Goal: Obtain resource: Download file/media

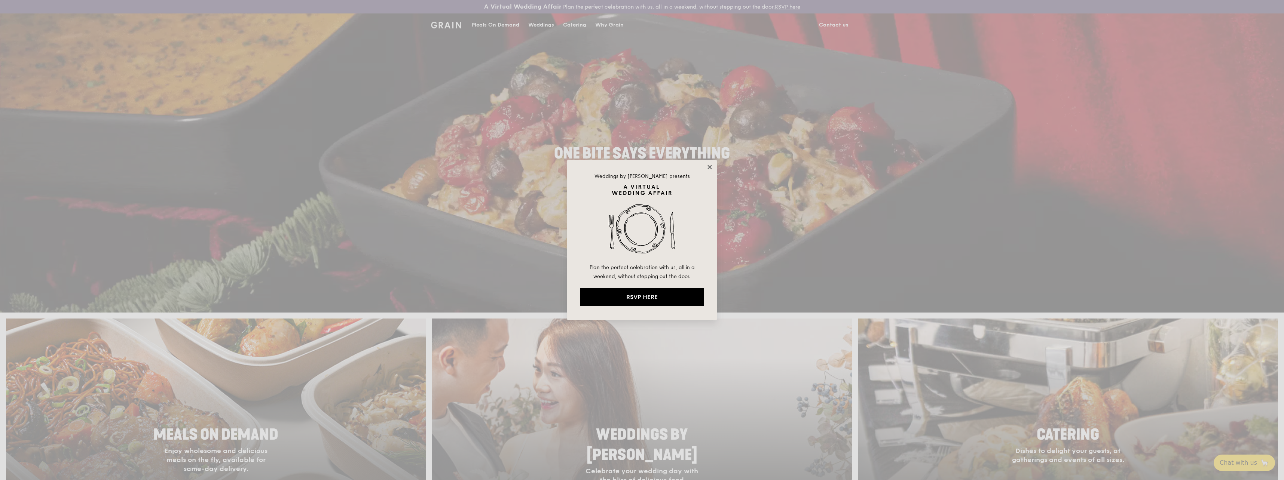
click at [712, 166] on icon at bounding box center [709, 167] width 7 height 7
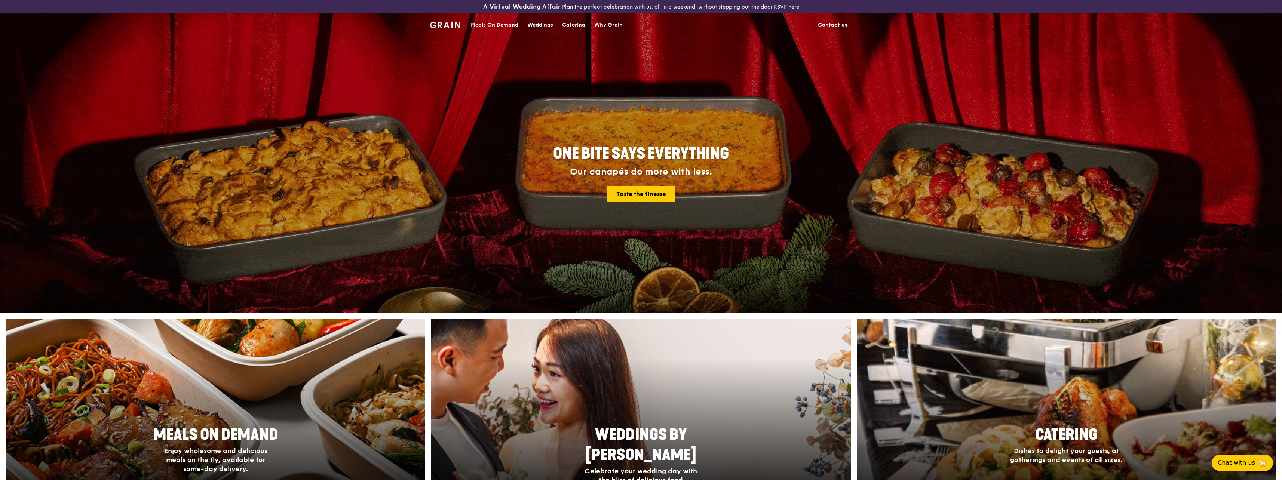
click at [572, 28] on div "Catering" at bounding box center [573, 25] width 23 height 22
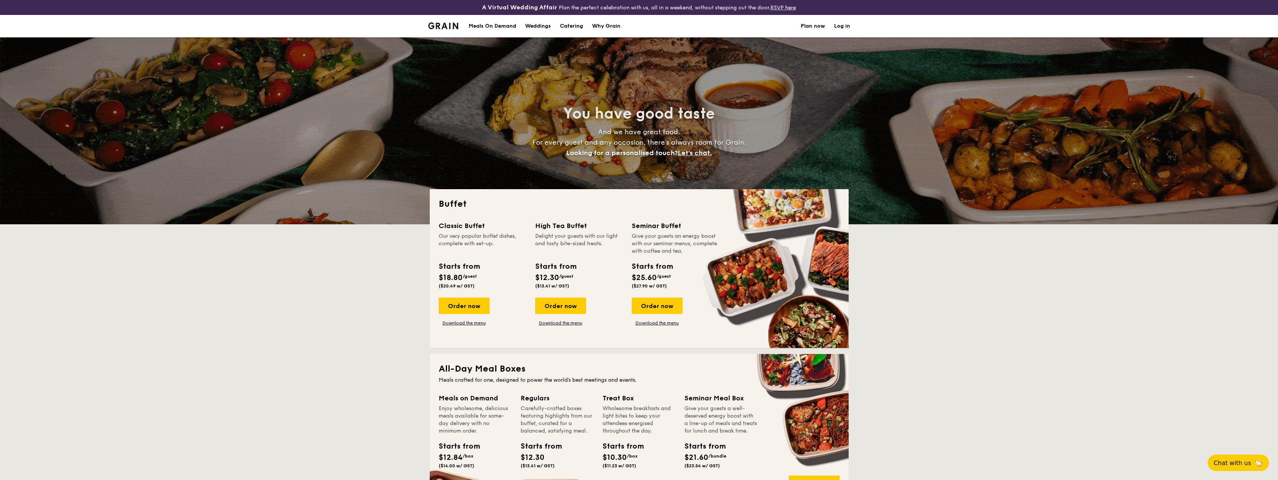
select select
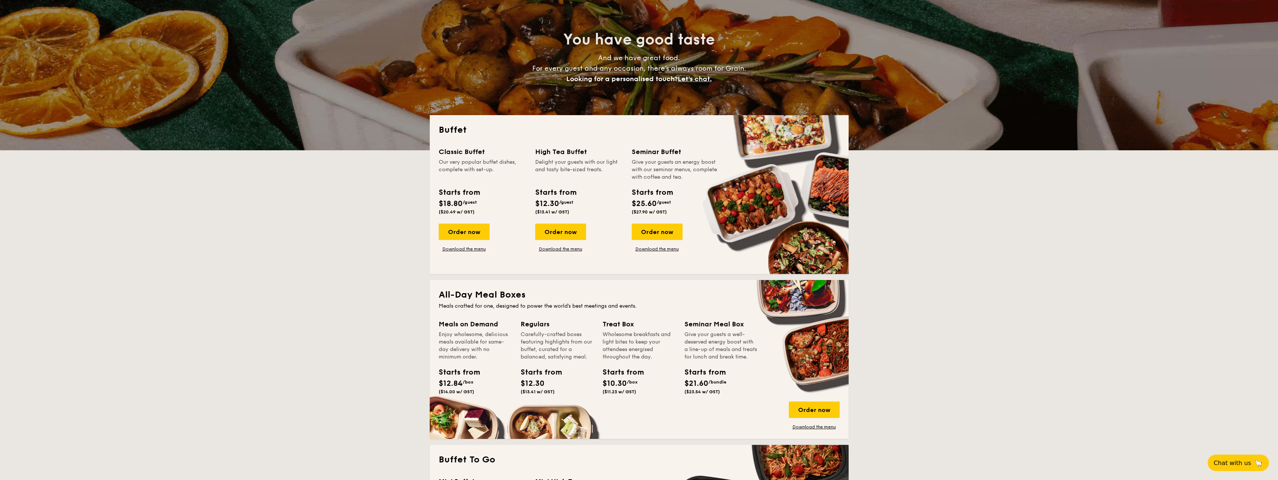
scroll to position [75, 0]
click at [475, 247] on link "Download the menu" at bounding box center [464, 248] width 51 height 6
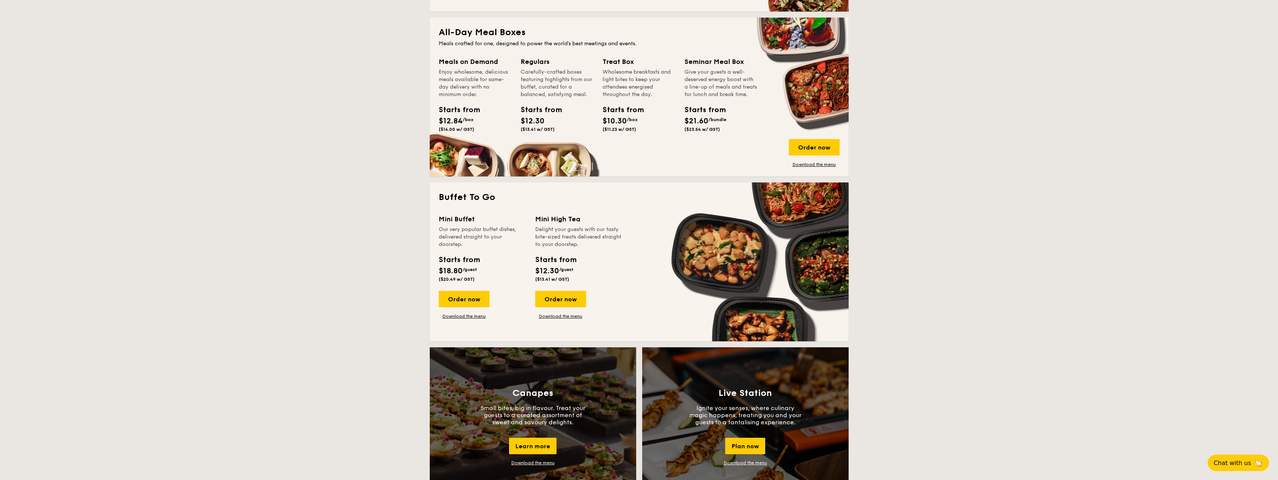
scroll to position [187, 0]
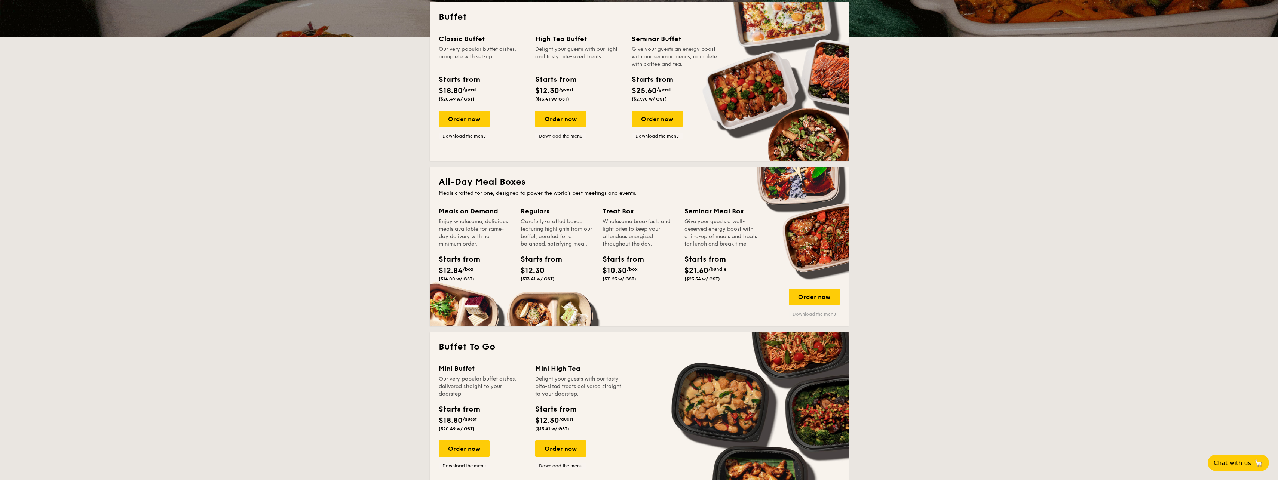
click at [822, 316] on link "Download the menu" at bounding box center [814, 314] width 51 height 6
